Goal: Task Accomplishment & Management: Use online tool/utility

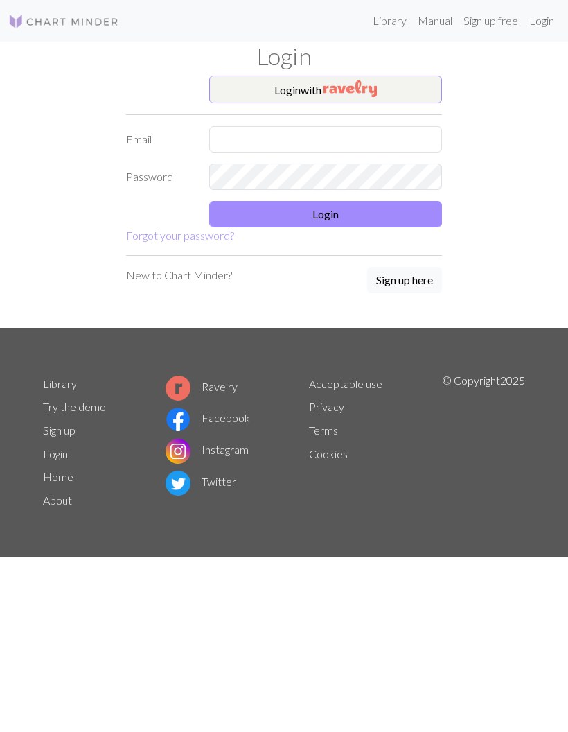
click at [401, 96] on button "Login with" at bounding box center [325, 90] width 233 height 28
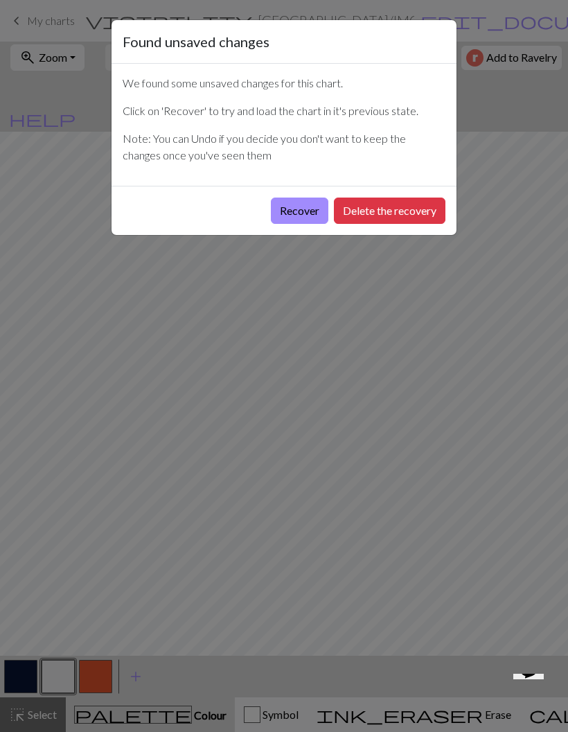
click at [303, 209] on button "Recover" at bounding box center [300, 211] width 58 height 26
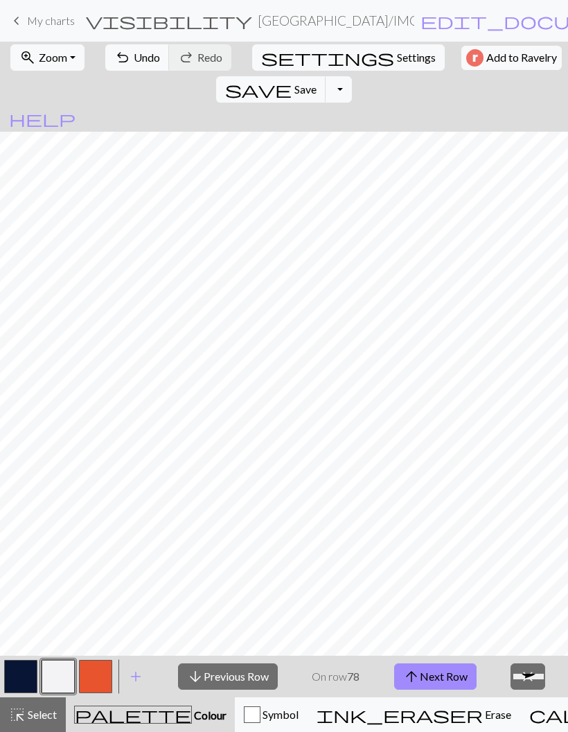
click at [28, 56] on span "zoom_in" at bounding box center [27, 57] width 17 height 19
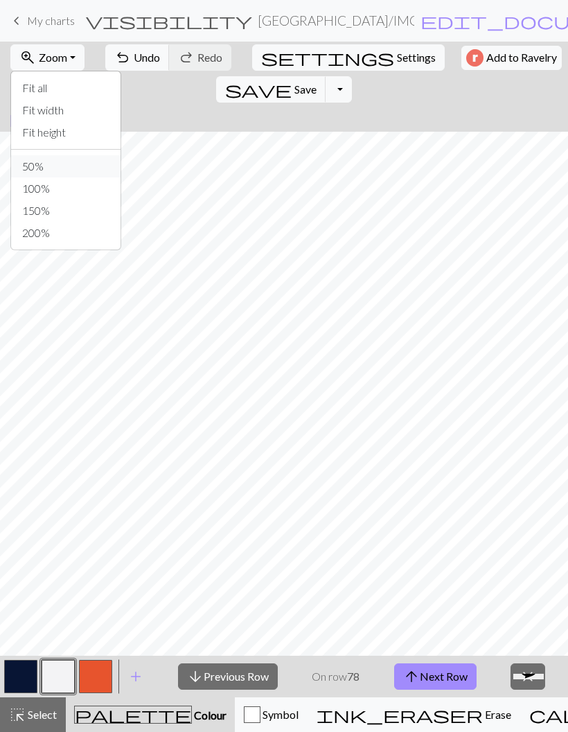
click at [19, 164] on button "50%" at bounding box center [66, 166] width 110 height 22
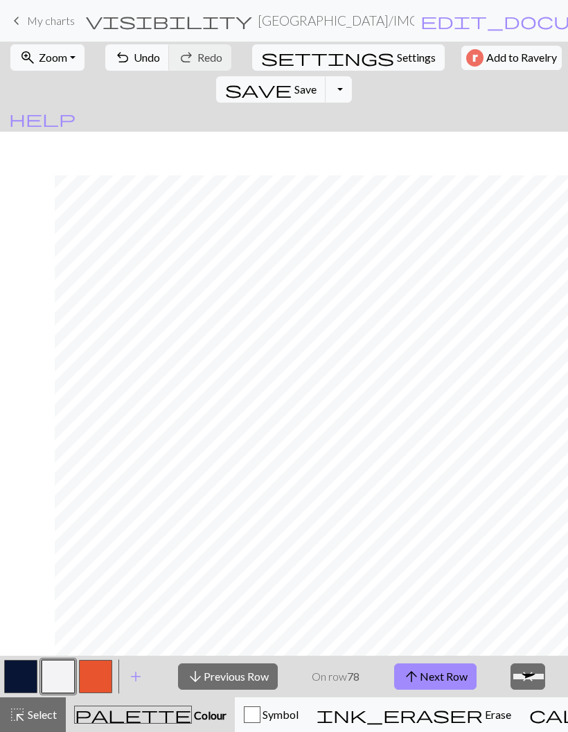
scroll to position [567, 372]
click at [53, 58] on span "Zoom" at bounding box center [53, 57] width 28 height 13
click at [15, 31] on span "keyboard_arrow_left" at bounding box center [16, 20] width 17 height 19
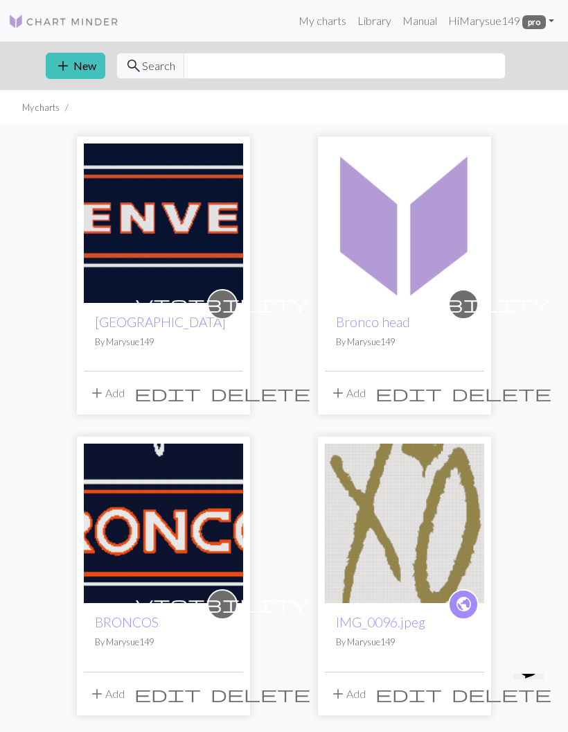
click at [132, 358] on div "visibility DENVER By Marysue149" at bounding box center [163, 337] width 159 height 68
click at [110, 329] on link "[GEOGRAPHIC_DATA]" at bounding box center [160, 322] width 131 height 16
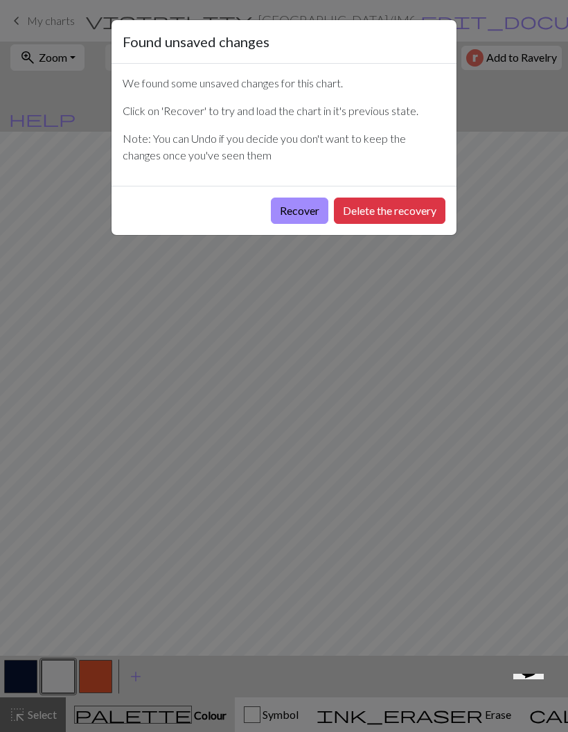
click at [302, 204] on button "Recover" at bounding box center [300, 211] width 58 height 26
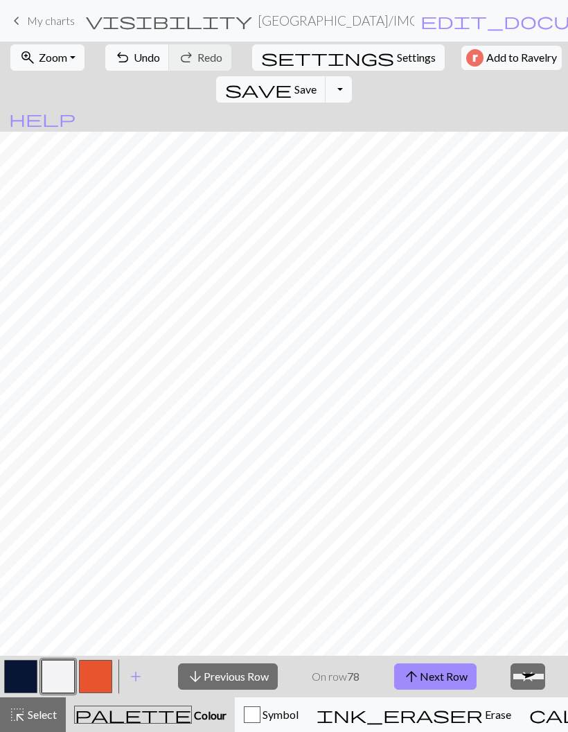
click at [26, 49] on span "zoom_in" at bounding box center [27, 57] width 17 height 19
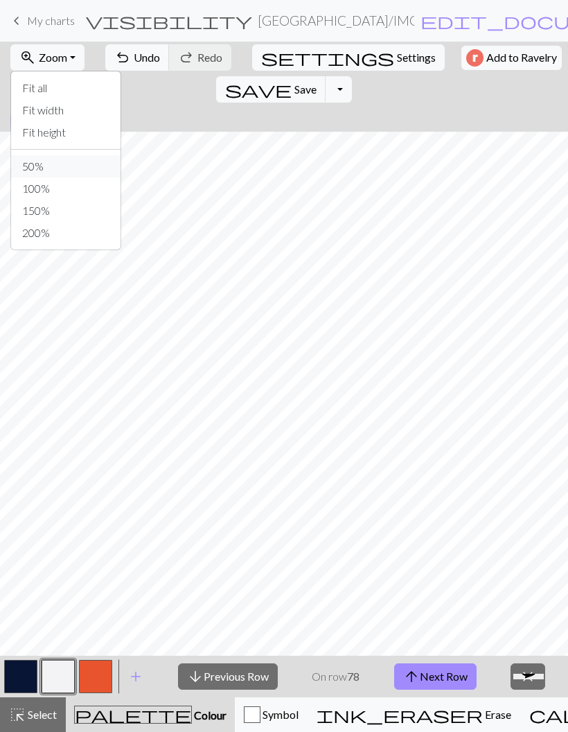
click at [20, 160] on button "50%" at bounding box center [66, 166] width 110 height 22
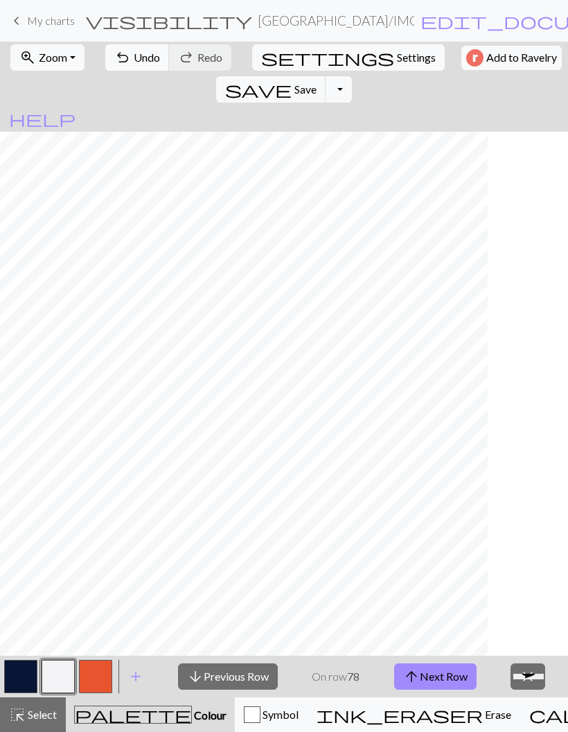
scroll to position [423, 80]
click at [32, 718] on span "Select" at bounding box center [41, 714] width 31 height 13
click at [38, 718] on span "Select" at bounding box center [41, 714] width 31 height 13
click at [483, 720] on span "Erase" at bounding box center [497, 714] width 28 height 13
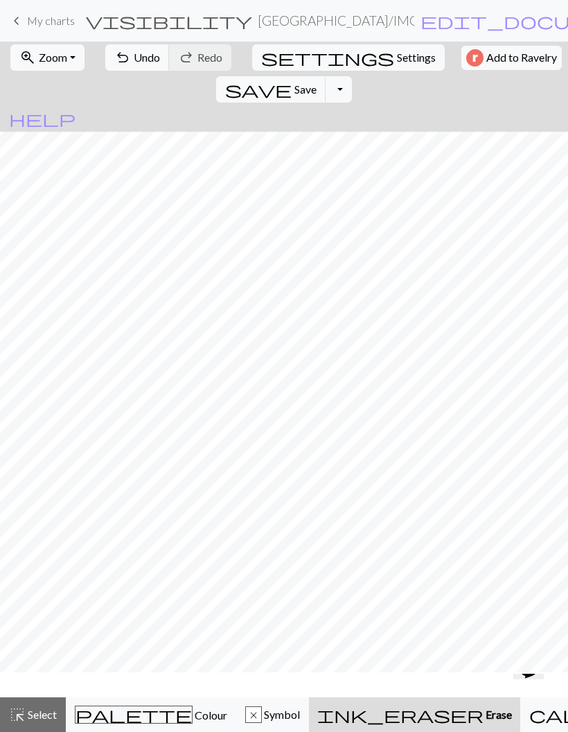
scroll to position [381, 80]
click at [19, 19] on span "keyboard_arrow_left" at bounding box center [16, 20] width 17 height 19
click at [292, 80] on span "save" at bounding box center [258, 89] width 67 height 19
click at [460, 50] on div "Chart saved" at bounding box center [284, 27] width 568 height 55
click at [292, 80] on span "save" at bounding box center [258, 89] width 67 height 19
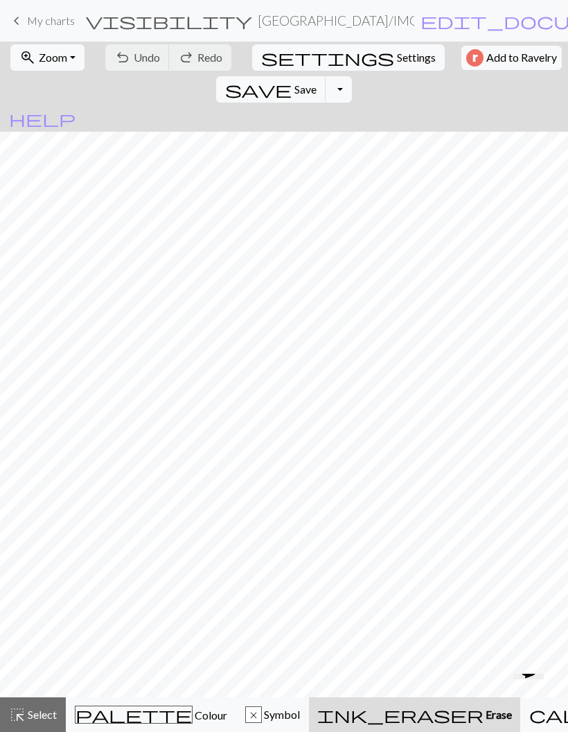
click at [292, 80] on span "save" at bounding box center [258, 89] width 67 height 19
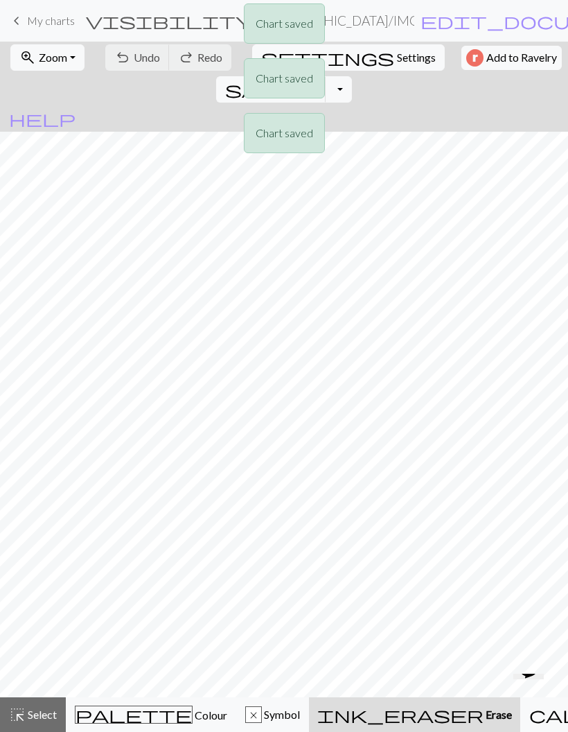
click at [28, 10] on div "Chart saved Chart saved Chart saved" at bounding box center [284, 82] width 568 height 164
click at [18, 24] on div "Chart saved Chart saved Chart saved" at bounding box center [284, 82] width 568 height 164
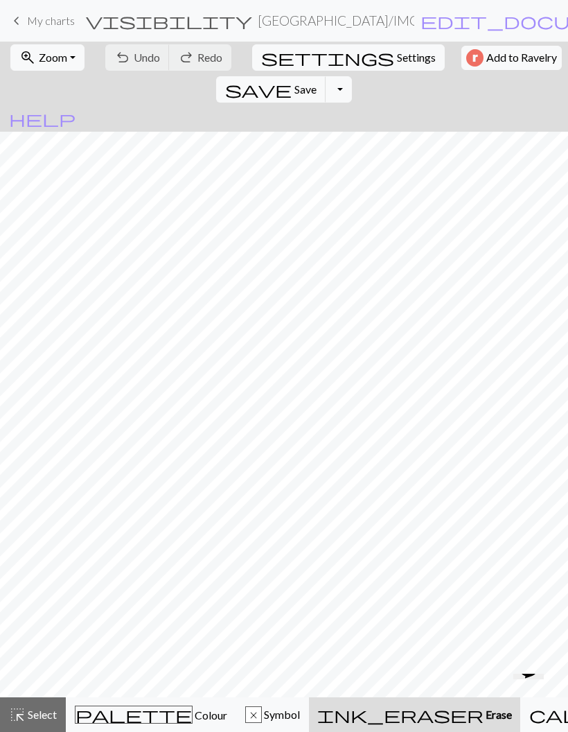
click at [21, 21] on span "keyboard_arrow_left" at bounding box center [16, 20] width 17 height 19
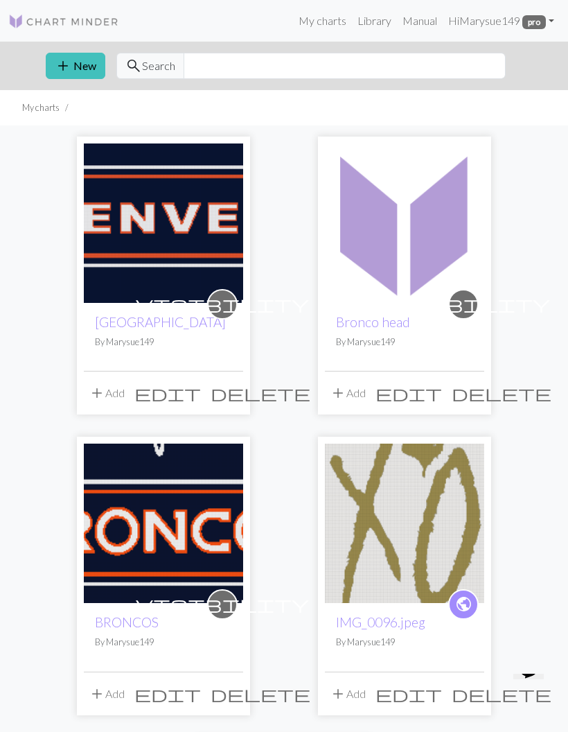
click at [361, 328] on link "Bronco head" at bounding box center [373, 322] width 74 height 16
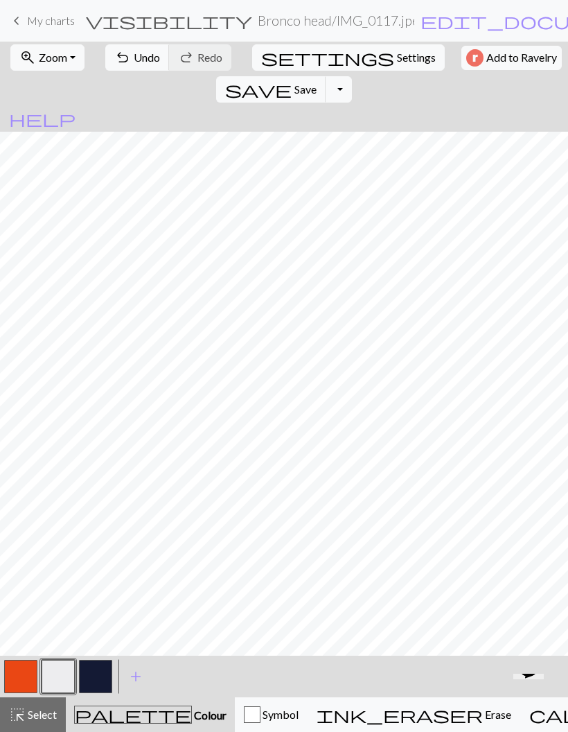
click at [22, 60] on span "zoom_in" at bounding box center [27, 57] width 17 height 19
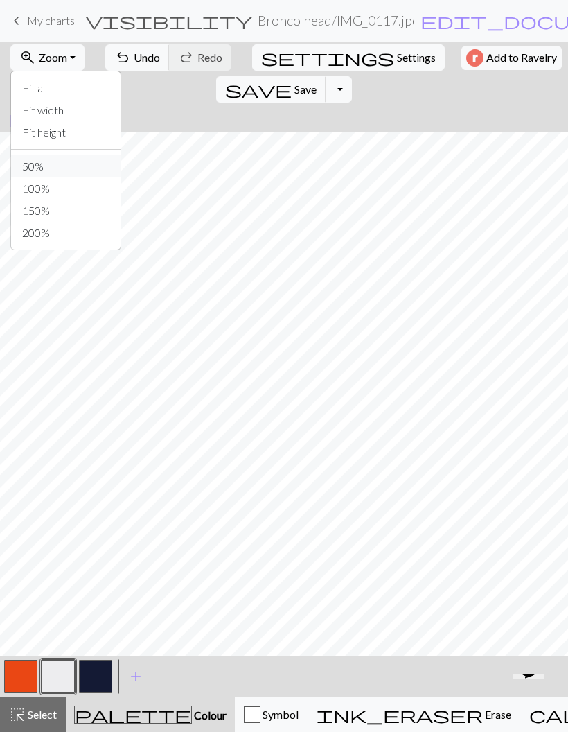
click at [21, 163] on button "50%" at bounding box center [66, 166] width 110 height 22
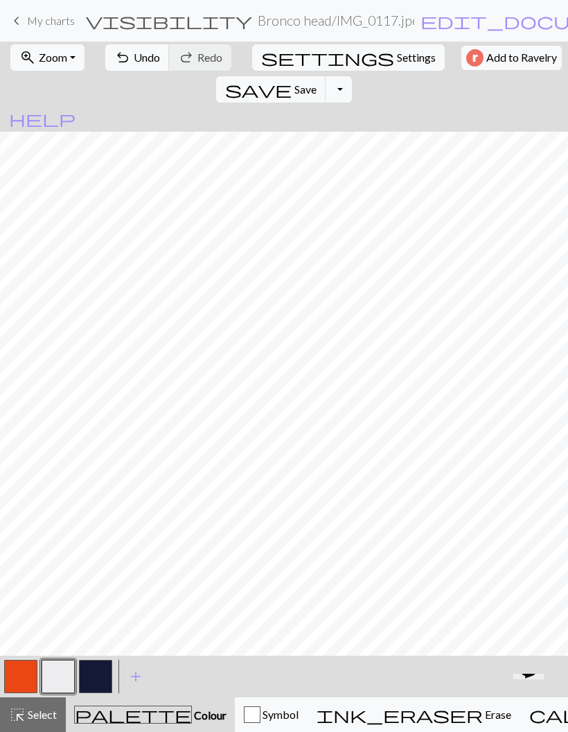
click at [134, 57] on span "Undo" at bounding box center [147, 57] width 26 height 13
click at [134, 51] on span "Undo" at bounding box center [147, 57] width 26 height 13
click at [381, 704] on button "ink_eraser Erase Erase" at bounding box center [414, 714] width 213 height 35
